Goal: Task Accomplishment & Management: Use online tool/utility

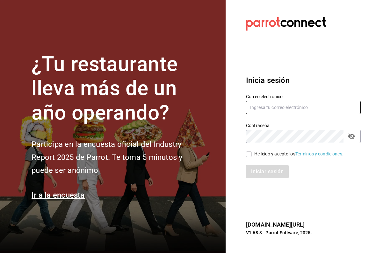
click at [279, 101] on input "text" at bounding box center [303, 107] width 115 height 13
click at [266, 111] on input "text" at bounding box center [303, 107] width 115 height 13
type input "[EMAIL_ADDRESS][DOMAIN_NAME]"
click at [250, 156] on input "He leído y acepto los Términos y condiciones." at bounding box center [249, 155] width 6 height 6
checkbox input "true"
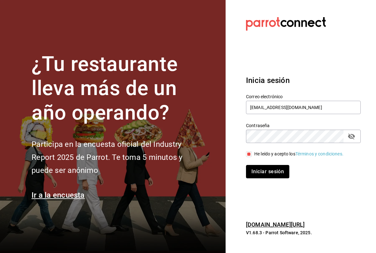
click at [262, 175] on button "Iniciar sesión" at bounding box center [267, 171] width 43 height 13
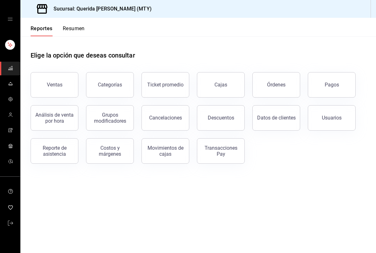
click at [323, 114] on button "Usuarios" at bounding box center [331, 117] width 48 height 25
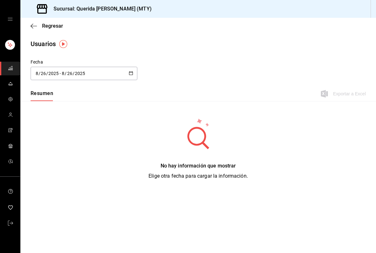
click at [131, 76] on button "button" at bounding box center [131, 73] width 4 height 5
click at [67, 169] on li "Rango de fechas" at bounding box center [61, 165] width 60 height 14
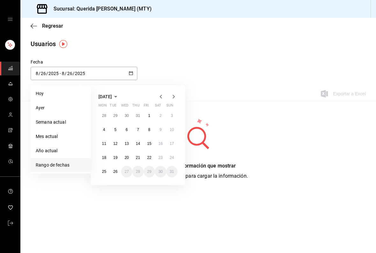
click at [103, 161] on button "18" at bounding box center [103, 157] width 11 height 11
click at [173, 154] on button "24" at bounding box center [171, 157] width 11 height 11
type input "2025-08-18"
type input "18"
type input "2025-08-24"
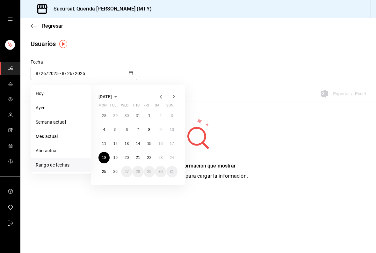
type input "24"
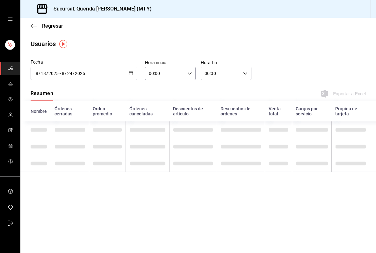
click at [131, 72] on \(Stroke\) "button" at bounding box center [131, 74] width 4 height 4
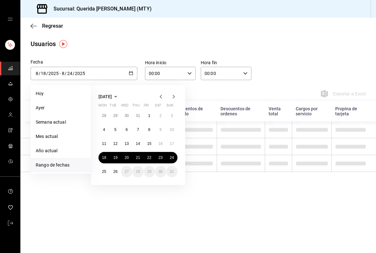
click at [103, 158] on abbr "18" at bounding box center [104, 158] width 4 height 4
click at [103, 170] on abbr "25" at bounding box center [104, 172] width 4 height 4
type input "2025-08-25"
type input "25"
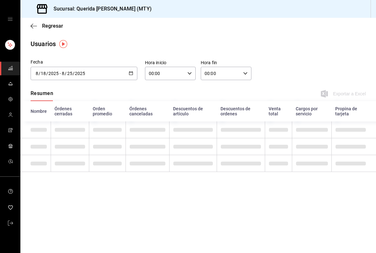
click at [187, 74] on icon "button" at bounding box center [189, 73] width 4 height 4
click at [153, 122] on span "05" at bounding box center [157, 119] width 15 height 5
type input "05:00"
click at [269, 61] on div at bounding box center [188, 126] width 376 height 253
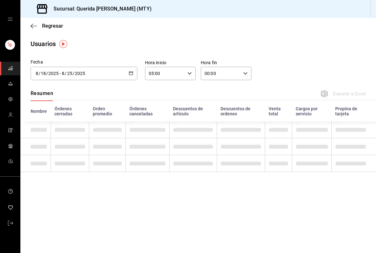
click at [237, 75] on input "00:00" at bounding box center [221, 73] width 40 height 13
click at [213, 115] on span "04" at bounding box center [213, 111] width 15 height 5
type input "04:00"
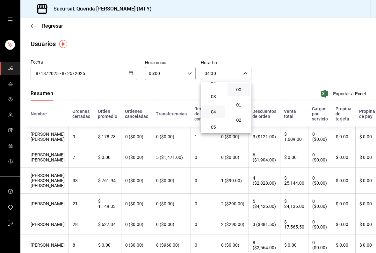
click at [289, 57] on div at bounding box center [188, 126] width 376 height 253
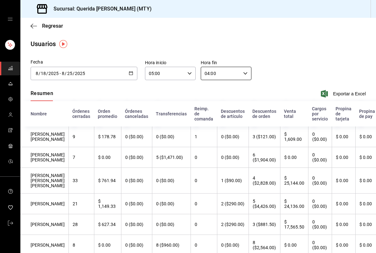
click at [127, 78] on div "2025-08-18 8 / 18 / 2025 - 2025-08-25 8 / 25 / 2025" at bounding box center [84, 73] width 107 height 13
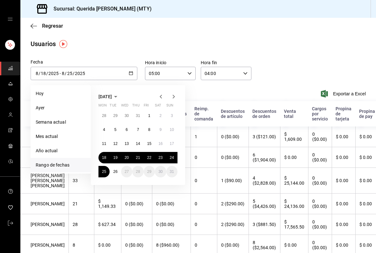
click at [193, 69] on div "05:00 Hora inicio" at bounding box center [170, 73] width 51 height 13
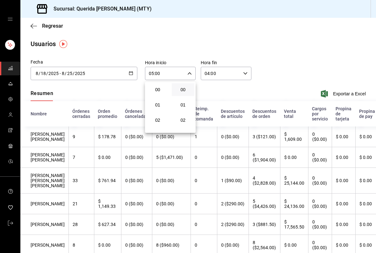
scroll to position [80, 0]
click at [159, 104] on span "06" at bounding box center [157, 101] width 15 height 5
type input "06:00"
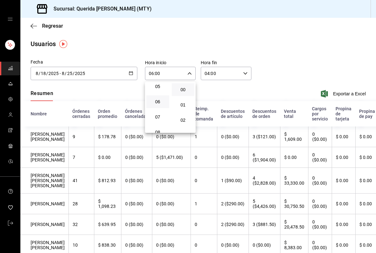
click at [130, 73] on div at bounding box center [188, 126] width 376 height 253
click at [132, 72] on icon "button" at bounding box center [131, 73] width 4 height 4
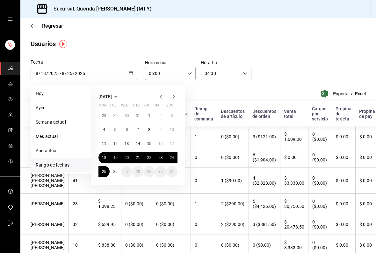
click at [107, 157] on button "18" at bounding box center [103, 157] width 11 height 11
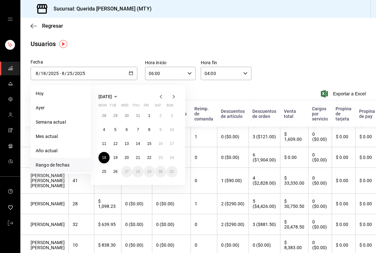
click at [170, 157] on abbr "24" at bounding box center [172, 158] width 4 height 4
type input "2025-08-24"
type input "24"
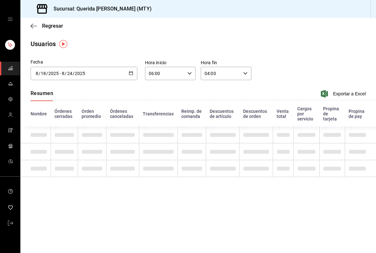
click at [245, 73] on icon "button" at bounding box center [245, 73] width 4 height 4
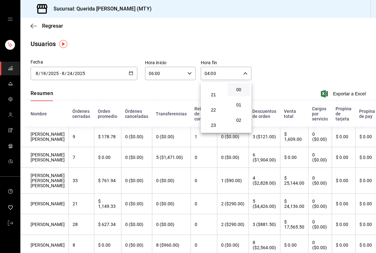
scroll to position [331, 0]
click at [216, 126] on span "23" at bounding box center [213, 125] width 15 height 5
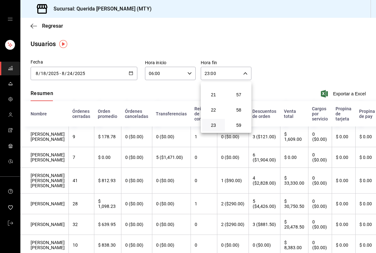
scroll to position [904, 0]
click at [239, 128] on span "59" at bounding box center [238, 125] width 15 height 5
type input "23:59"
click at [310, 50] on div at bounding box center [188, 126] width 376 height 253
click at [137, 74] on div "2025-08-18 8 / 18 / 2025 - 2025-08-24 8 / 24 / 2025" at bounding box center [84, 73] width 107 height 13
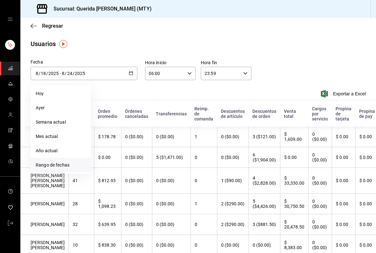
click at [260, 43] on div "Usuarios" at bounding box center [197, 44] width 355 height 10
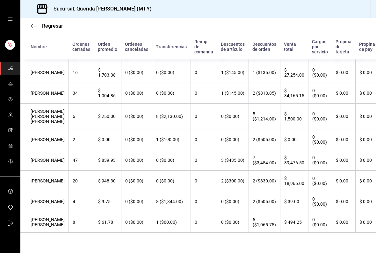
scroll to position [300, 0]
